Goal: Find specific page/section: Find specific page/section

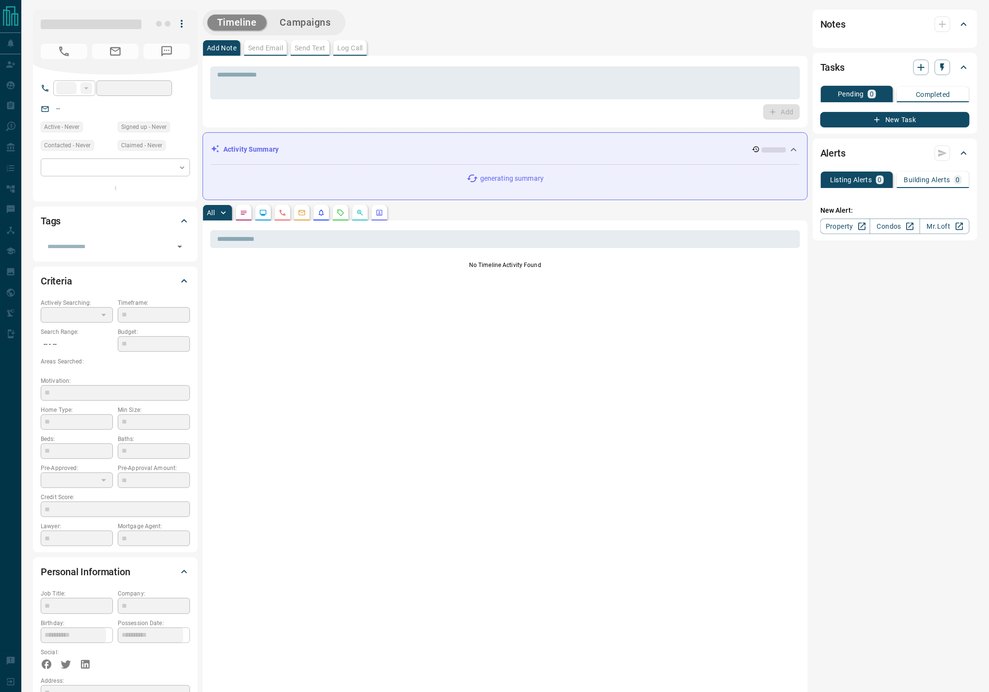
type input "**"
type input "**********"
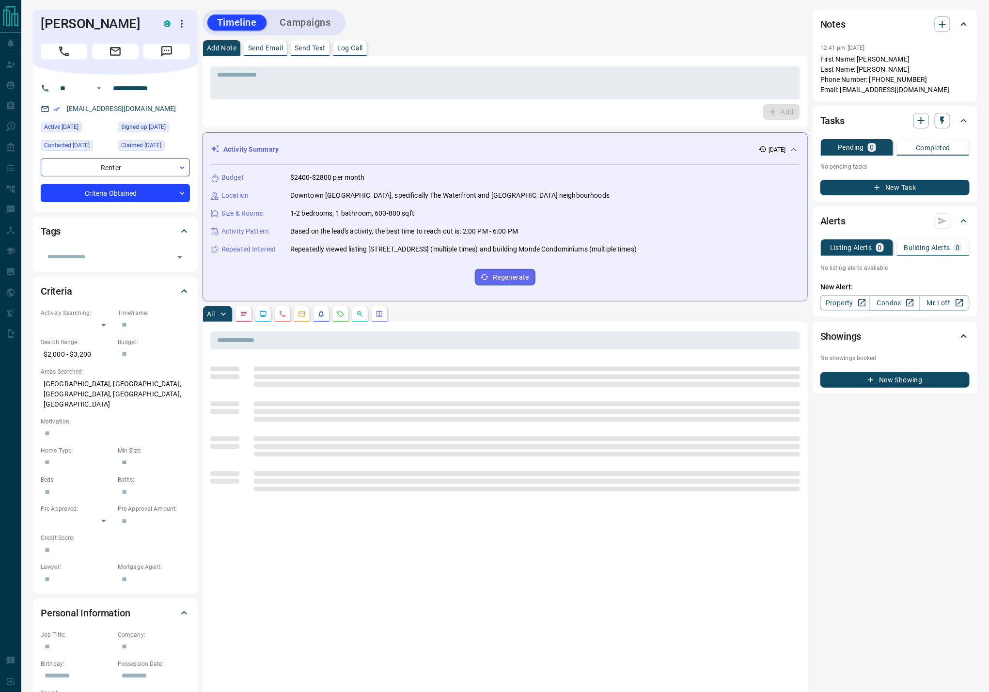
click at [344, 314] on icon "Requests" at bounding box center [341, 314] width 6 height 6
